Goal: Task Accomplishment & Management: Use online tool/utility

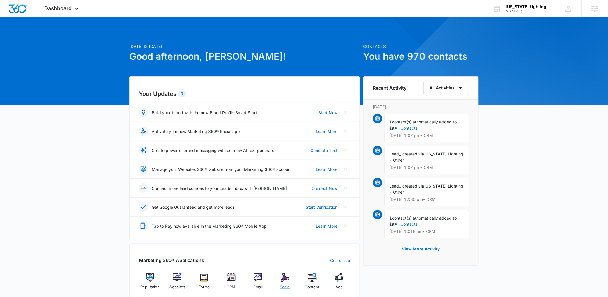
click at [286, 276] on img at bounding box center [285, 277] width 9 height 9
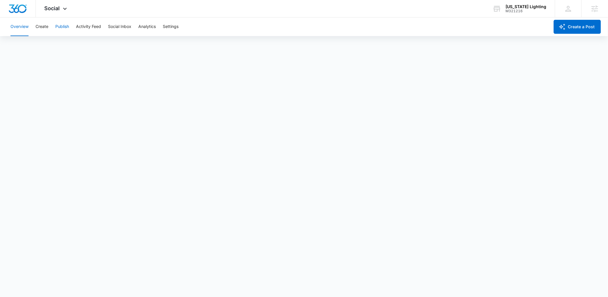
click at [57, 27] on button "Publish" at bounding box center [62, 26] width 14 height 19
click at [50, 28] on div "Overview Create Publish Activity Feed Social Inbox Analytics Settings" at bounding box center [278, 26] width 542 height 19
click at [47, 27] on button "Create" at bounding box center [42, 26] width 13 height 19
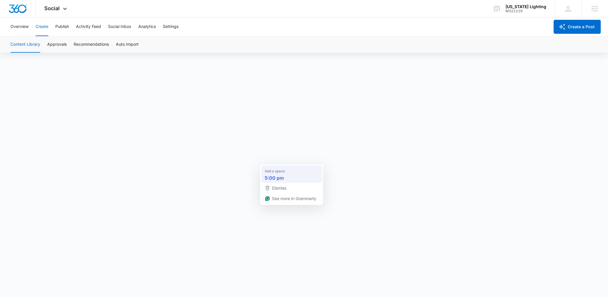
click at [273, 172] on span "Add a space" at bounding box center [275, 171] width 20 height 6
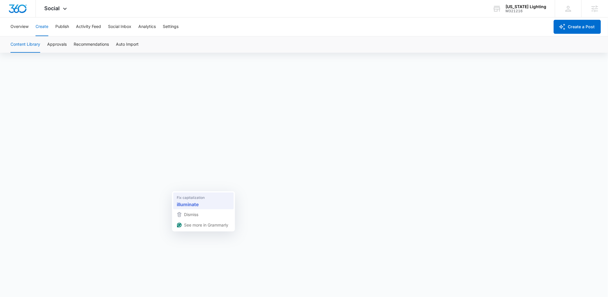
click at [191, 195] on span "Fix capitalization" at bounding box center [191, 198] width 28 height 6
click at [59, 41] on button "Approvals" at bounding box center [56, 44] width 19 height 16
click at [46, 29] on button "Create" at bounding box center [42, 26] width 13 height 19
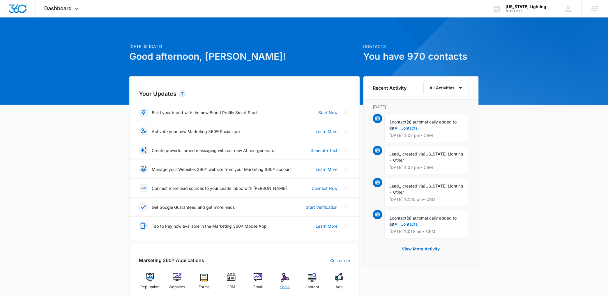
click at [284, 277] on img at bounding box center [285, 277] width 9 height 9
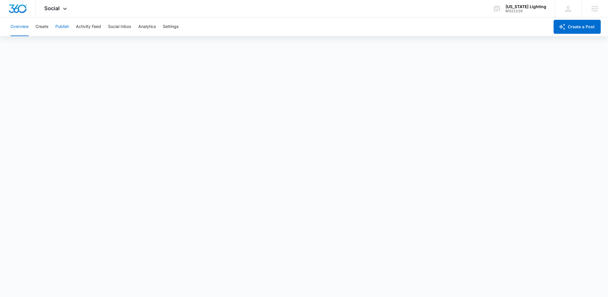
click at [58, 26] on button "Publish" at bounding box center [62, 26] width 14 height 19
click at [40, 26] on button "Create" at bounding box center [42, 26] width 13 height 19
